Goal: Browse casually

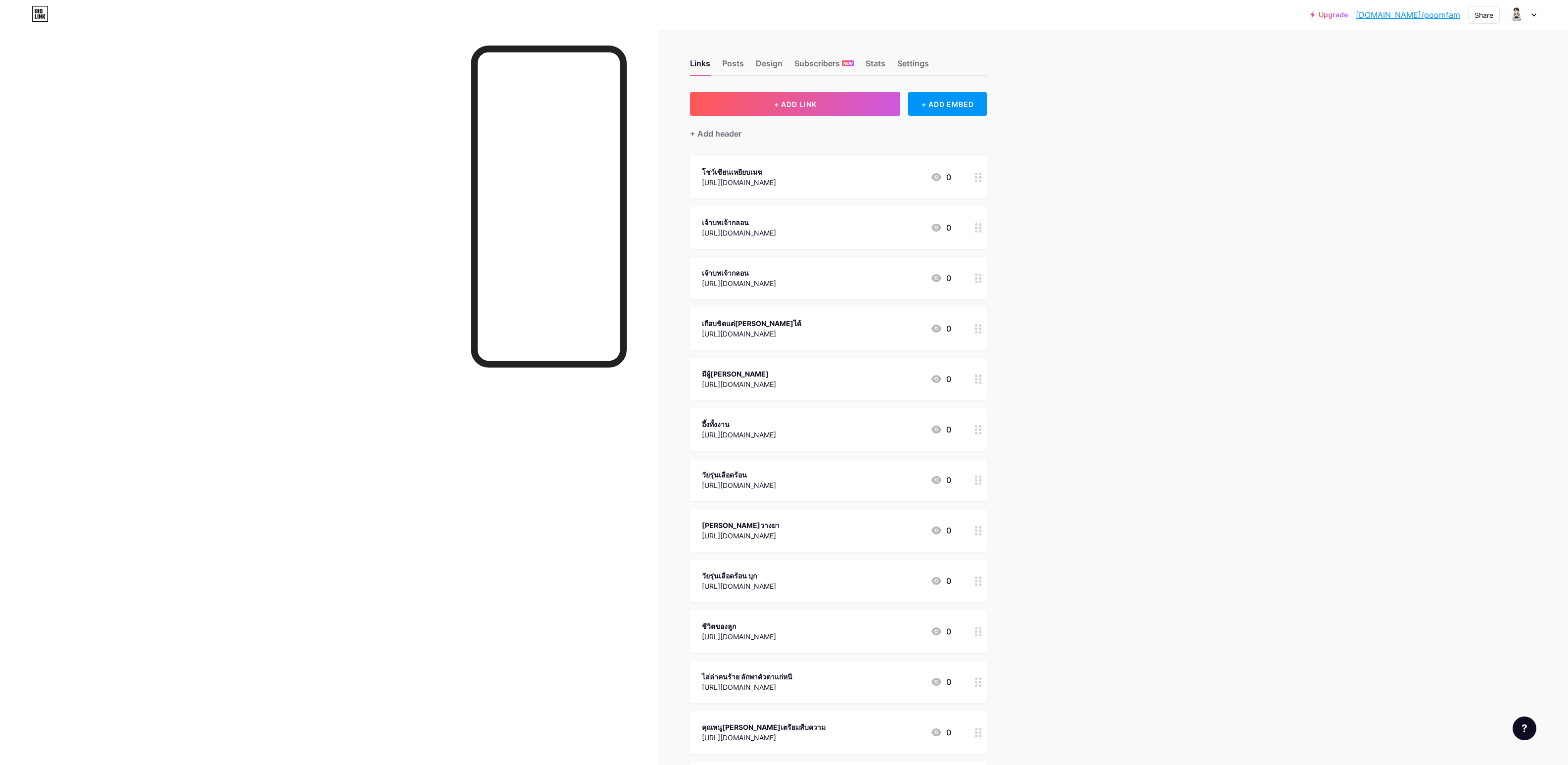
click at [306, 275] on div at bounding box center [329, 412] width 658 height 765
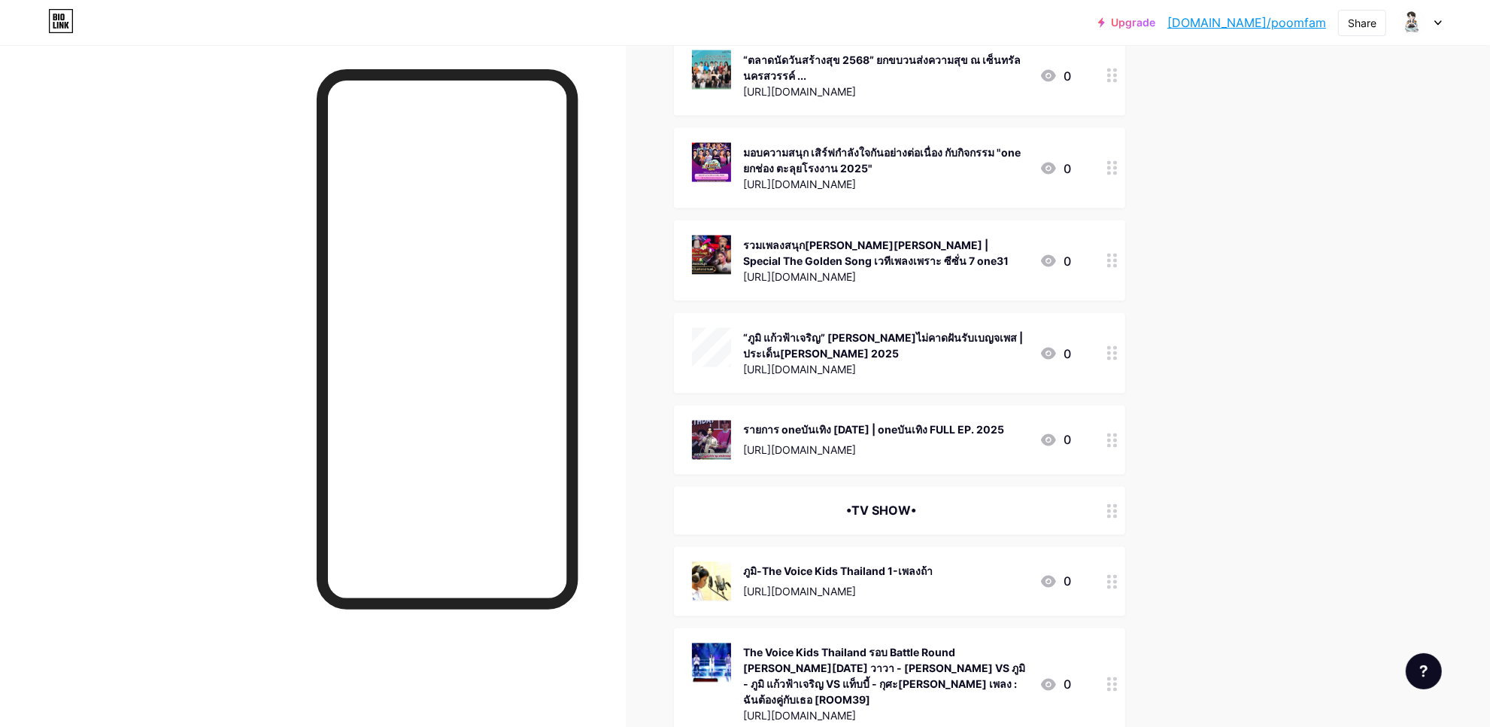
scroll to position [20353, 0]
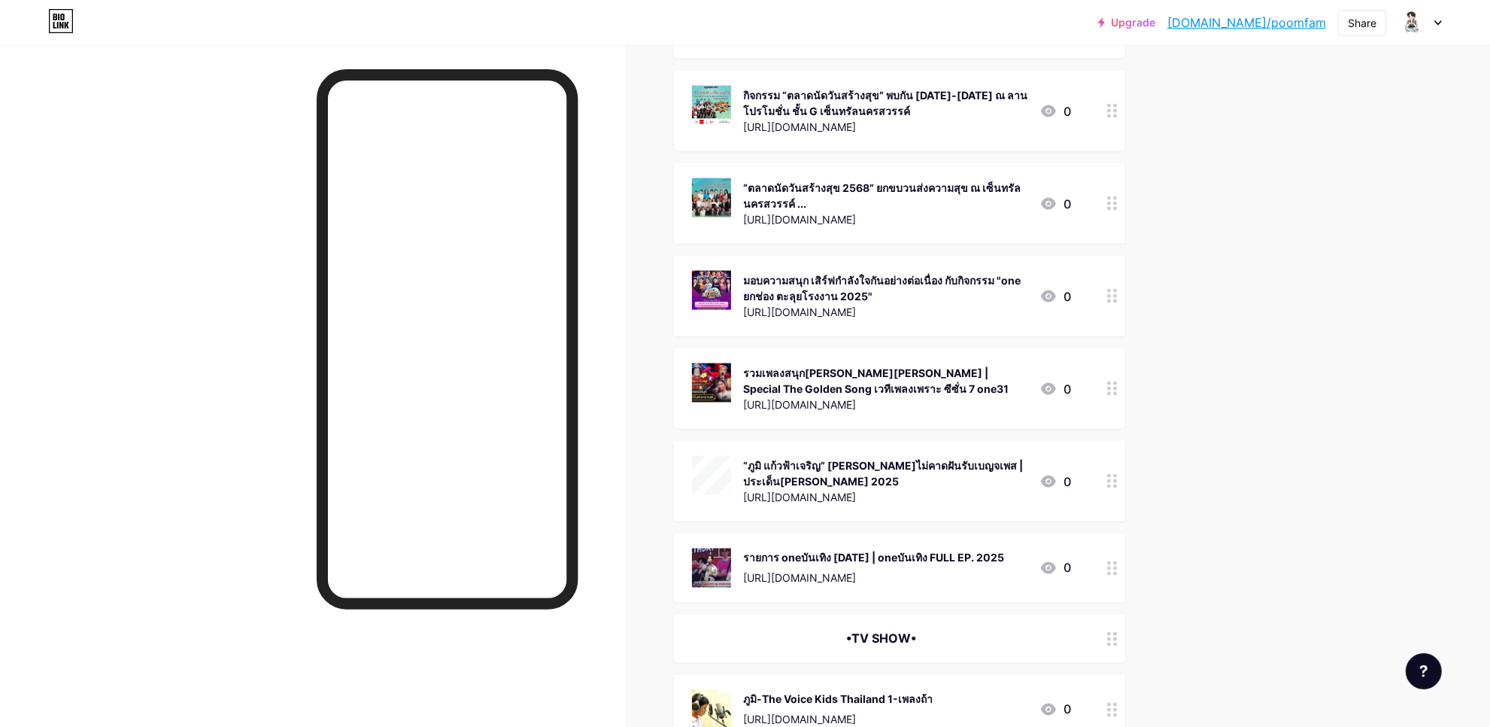
click at [213, 469] on div at bounding box center [313, 408] width 626 height 727
click at [272, 502] on div at bounding box center [313, 408] width 626 height 727
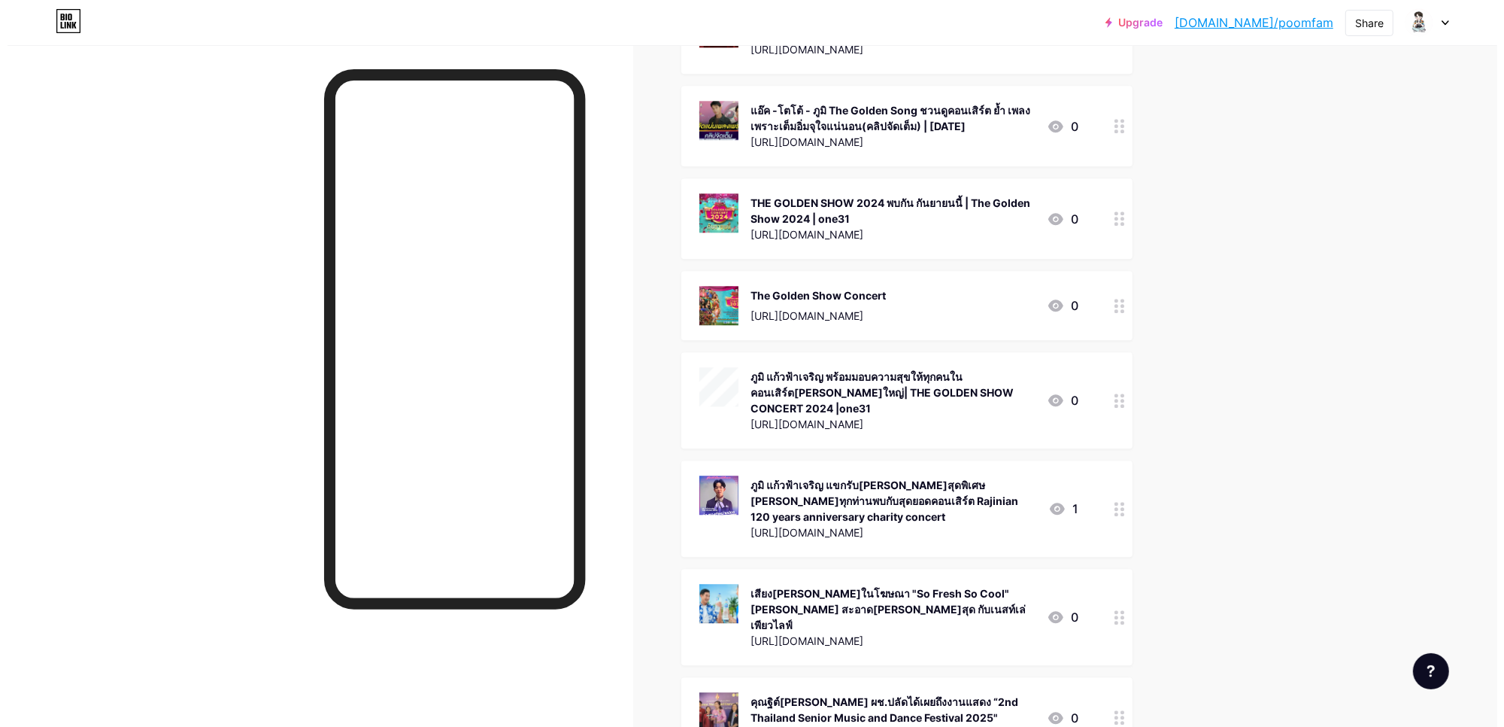
scroll to position [15867, 0]
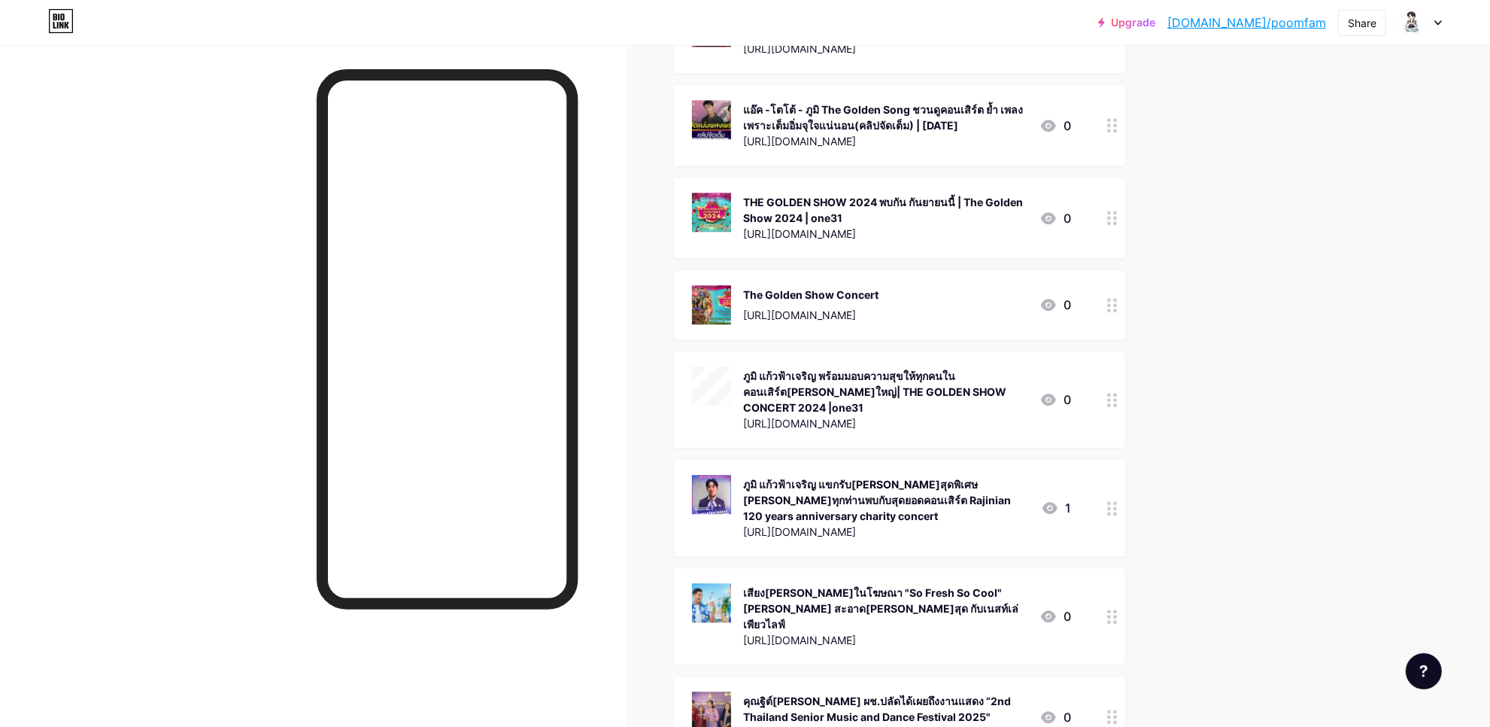
click at [881, 476] on div "ภูมิ แก้วฟ้าเจริญ แขกรับ[PERSON_NAME]สุดพิเศษ [PERSON_NAME]ทุกท่านพบกับสุดยอดคอ…" at bounding box center [886, 499] width 286 height 47
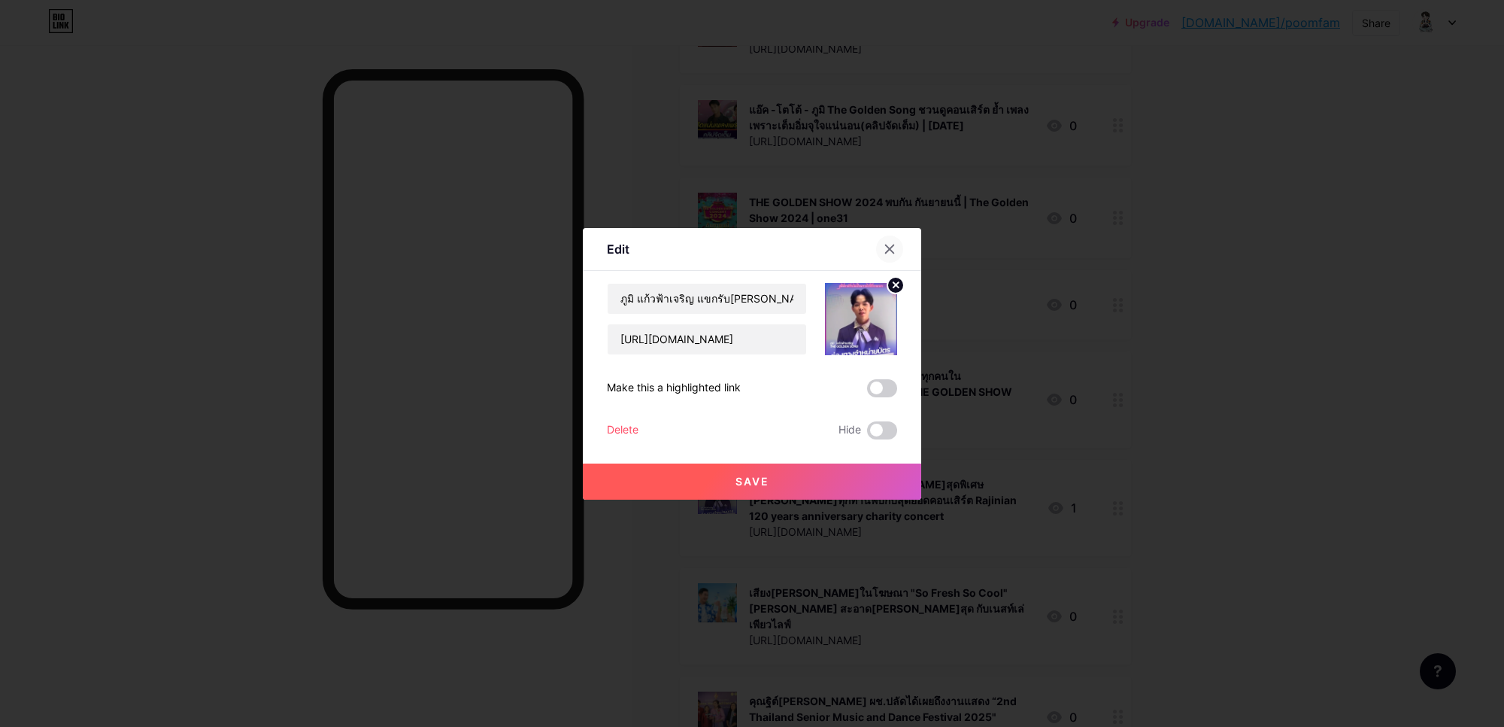
click at [885, 249] on icon at bounding box center [890, 249] width 12 height 12
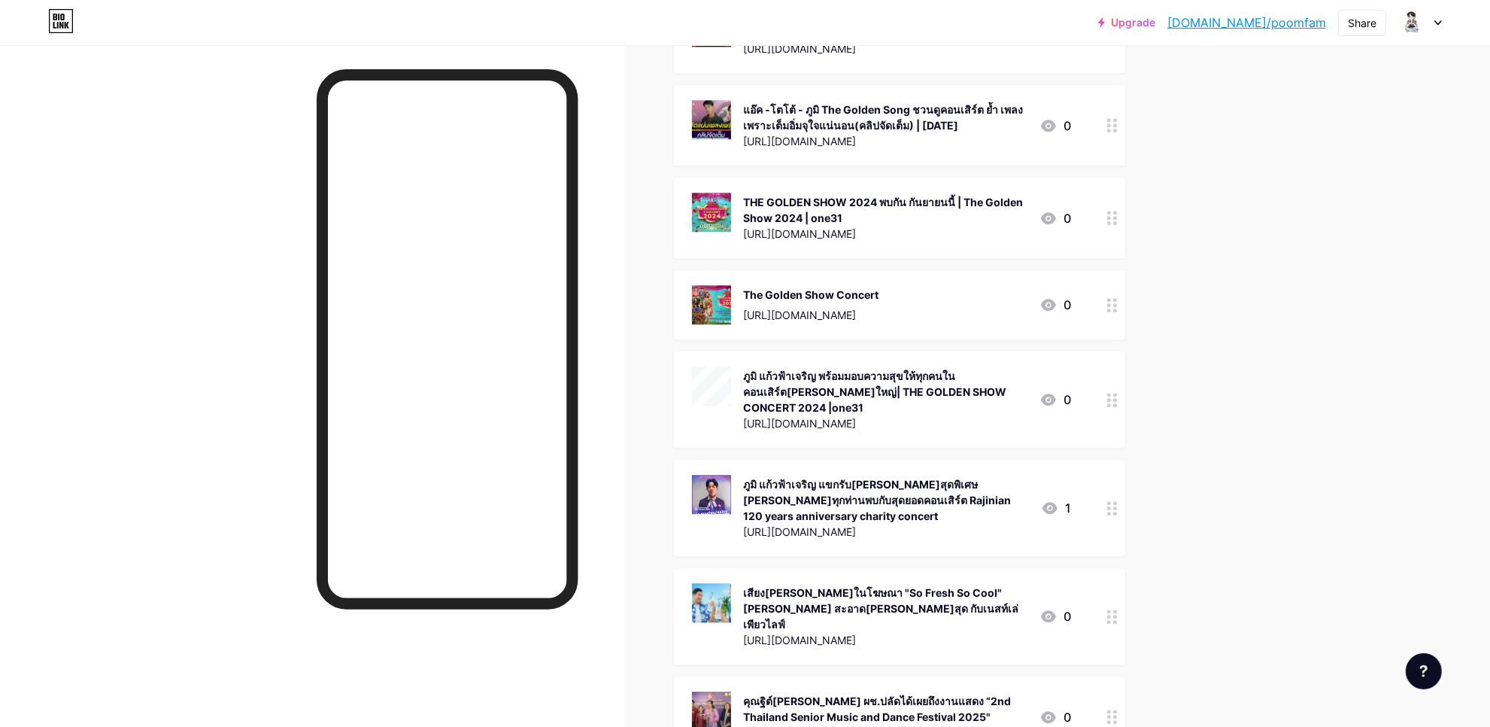
click at [793, 523] on div "[URL][DOMAIN_NAME]" at bounding box center [886, 531] width 286 height 16
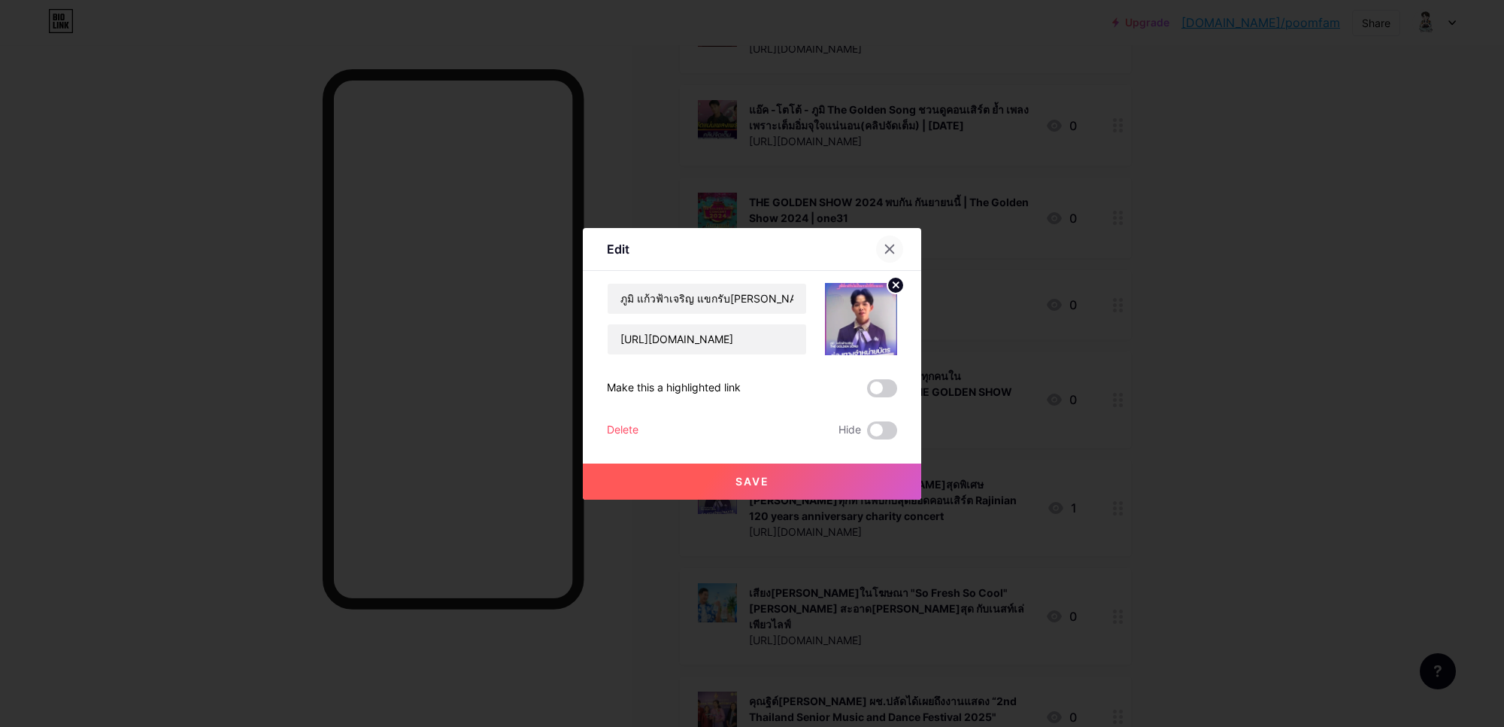
click at [885, 243] on icon at bounding box center [890, 249] width 12 height 12
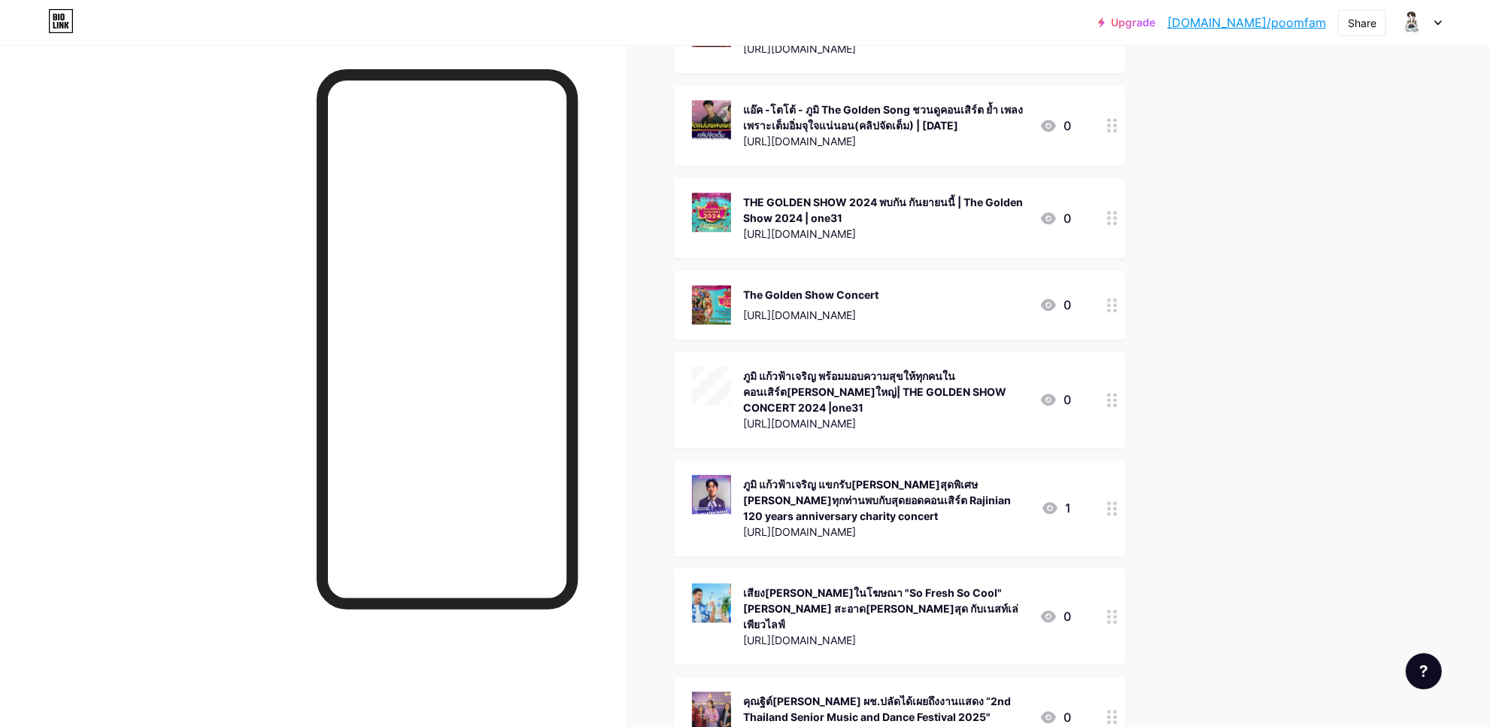
click at [871, 476] on div "ภูมิ แก้วฟ้าเจริญ แขกรับ[PERSON_NAME]สุดพิเศษ [PERSON_NAME]ทุกท่านพบกับสุดยอดคอ…" at bounding box center [886, 499] width 286 height 47
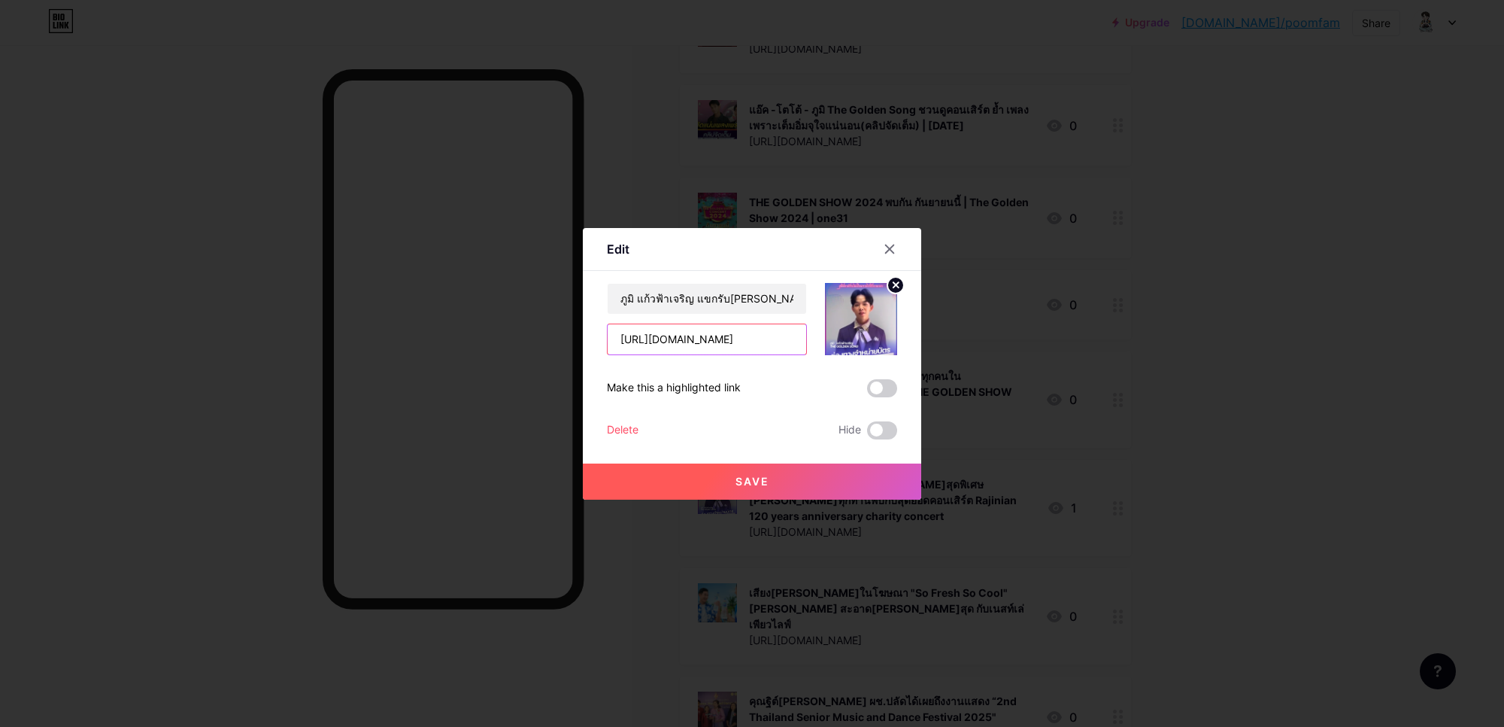
scroll to position [0, 75]
drag, startPoint x: 608, startPoint y: 337, endPoint x: 869, endPoint y: 341, distance: 261.0
click at [869, 341] on div "ภูมิ แก้วฟ้าเจริญ แขกรับ[PERSON_NAME]สุดพิเศษ [PERSON_NAME]ทุกท่านพบกับสุดยอดคอ…" at bounding box center [752, 319] width 290 height 72
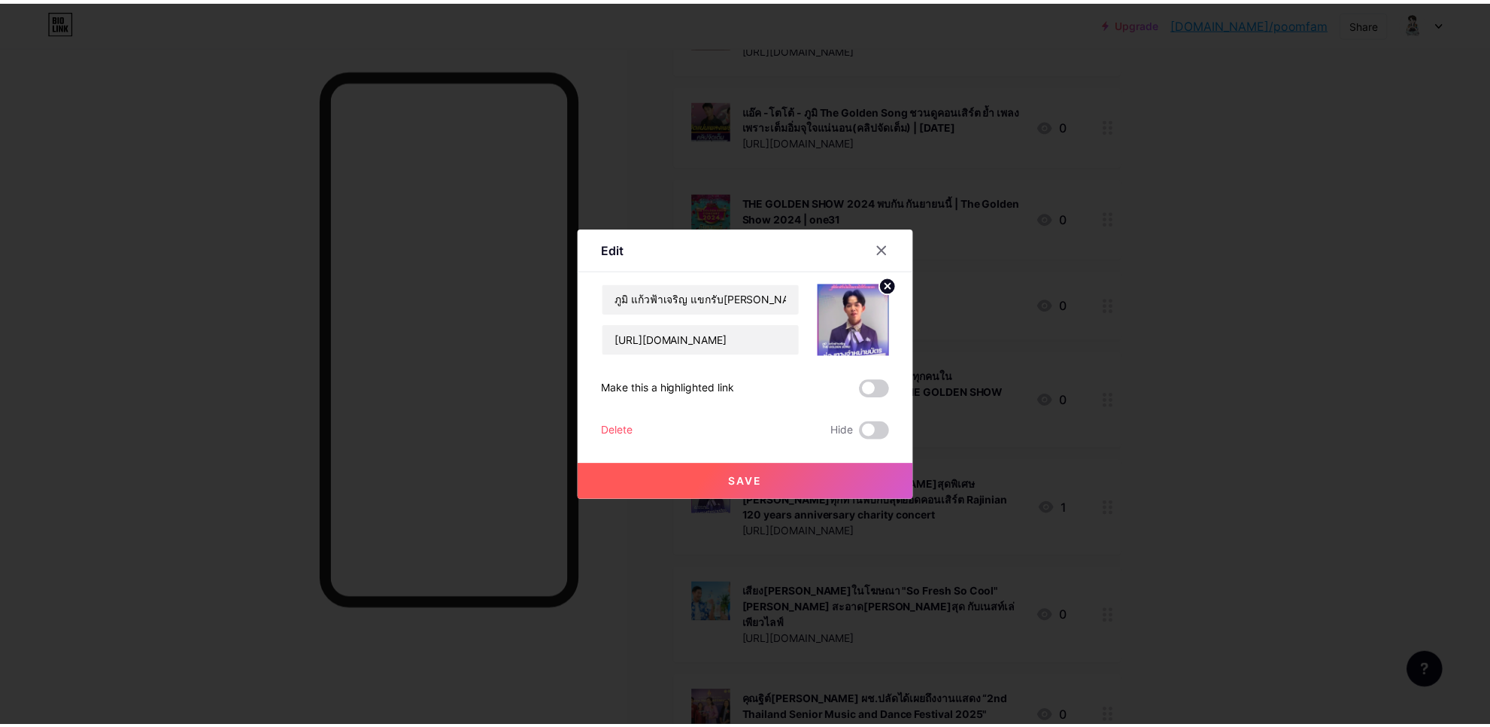
scroll to position [0, 0]
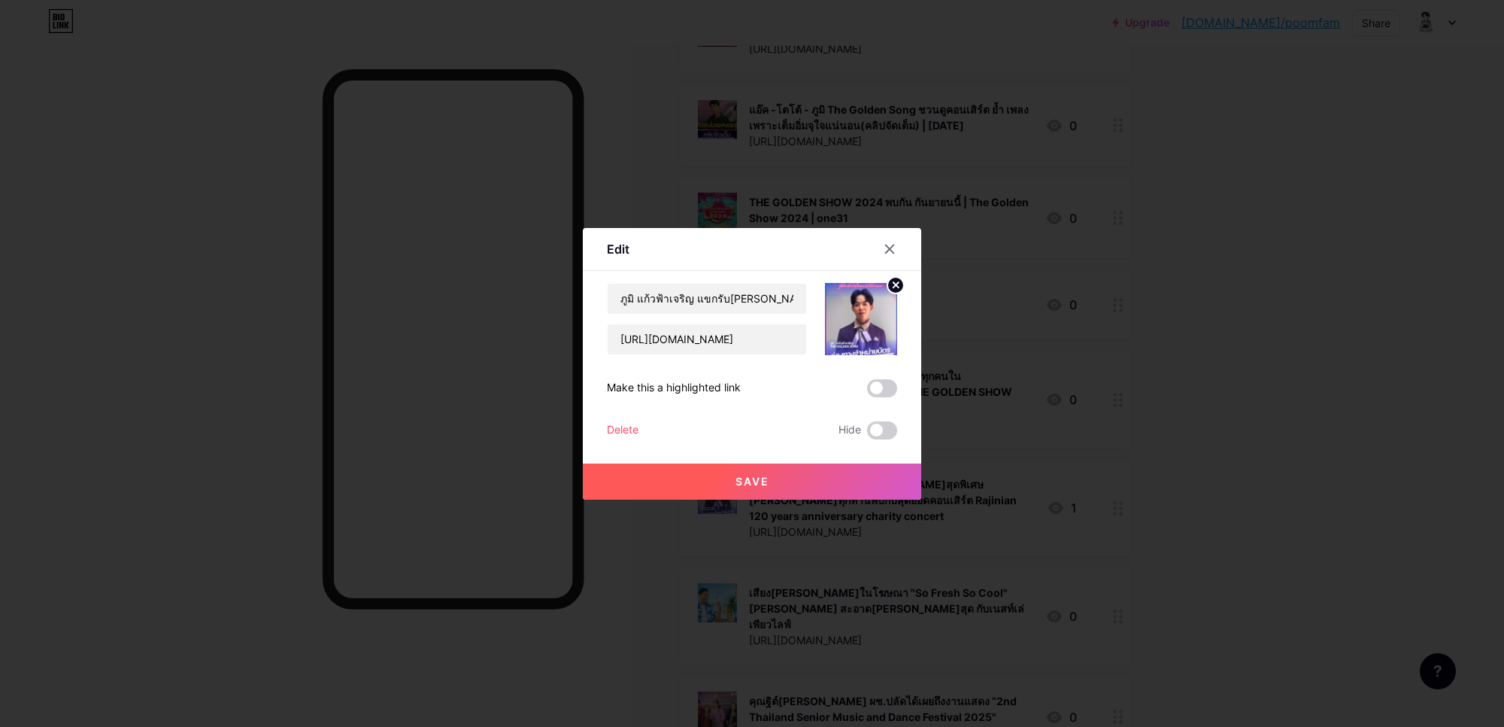
click at [1198, 201] on div at bounding box center [752, 363] width 1504 height 727
